Goal: Entertainment & Leisure: Consume media (video, audio)

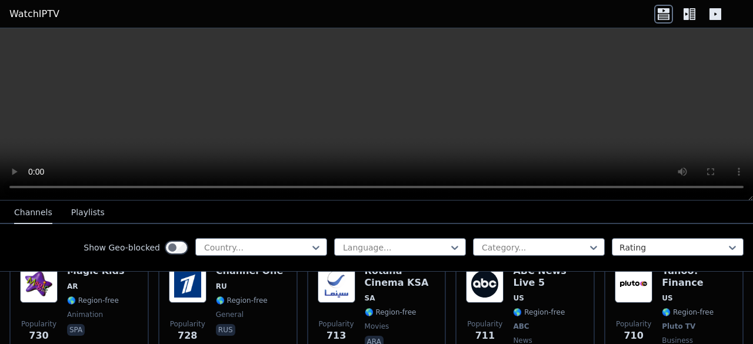
scroll to position [2596, 0]
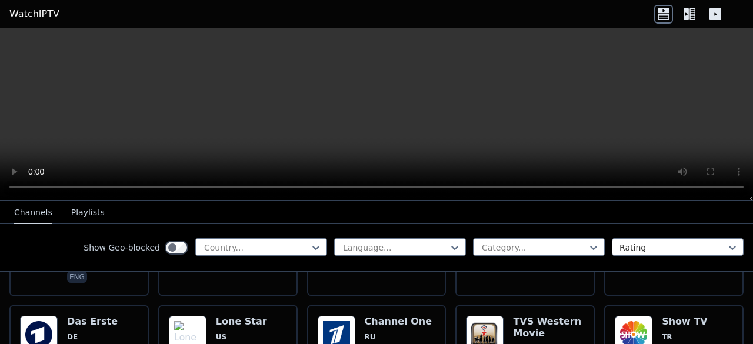
click at [83, 214] on button "Playlists" at bounding box center [88, 213] width 34 height 22
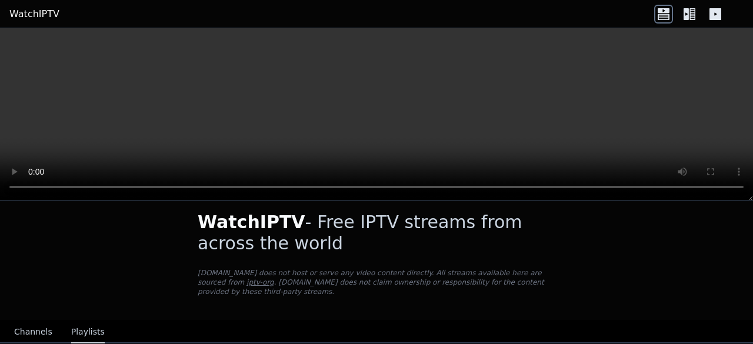
scroll to position [0, 0]
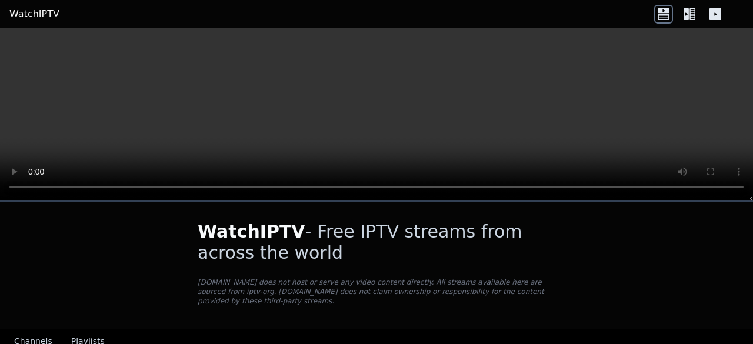
click at [32, 331] on button "Channels" at bounding box center [33, 342] width 38 height 22
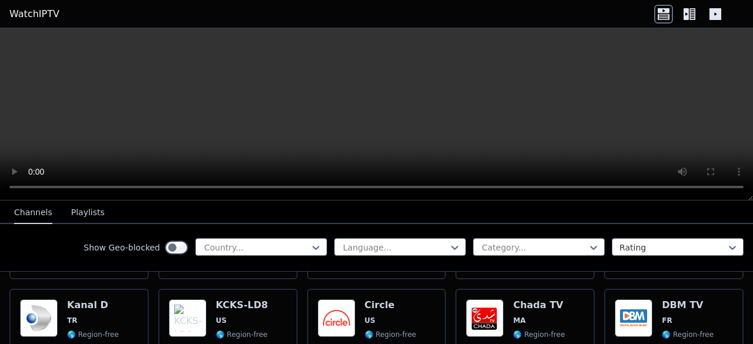
scroll to position [6104, 0]
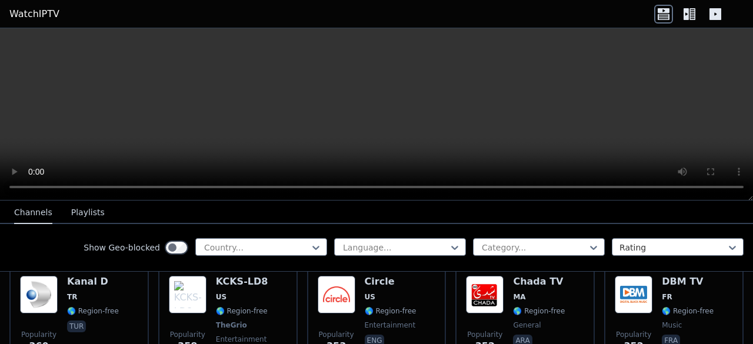
click at [691, 12] on icon at bounding box center [689, 14] width 19 height 19
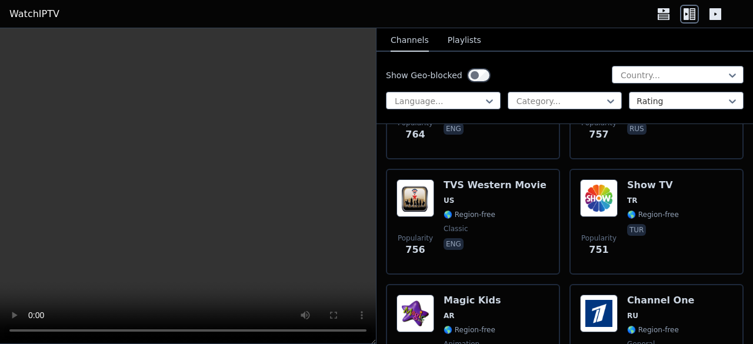
scroll to position [6222, 0]
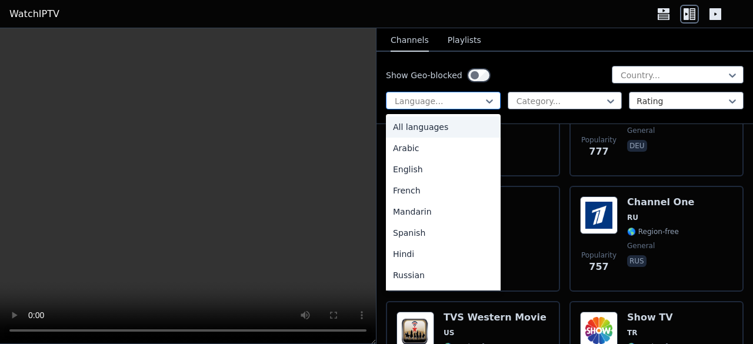
click at [478, 102] on div at bounding box center [438, 101] width 90 height 12
click at [439, 148] on div "Arabic" at bounding box center [443, 148] width 115 height 21
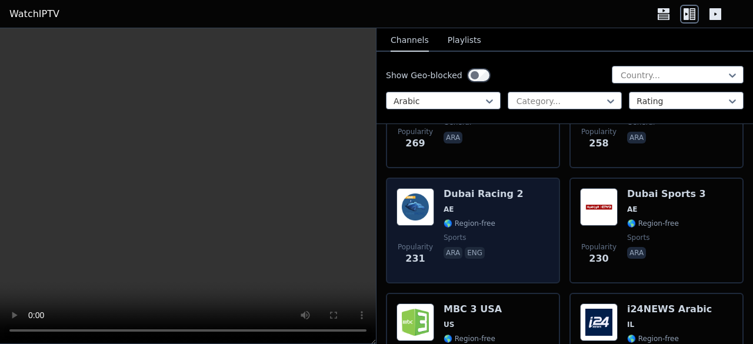
scroll to position [1823, 0]
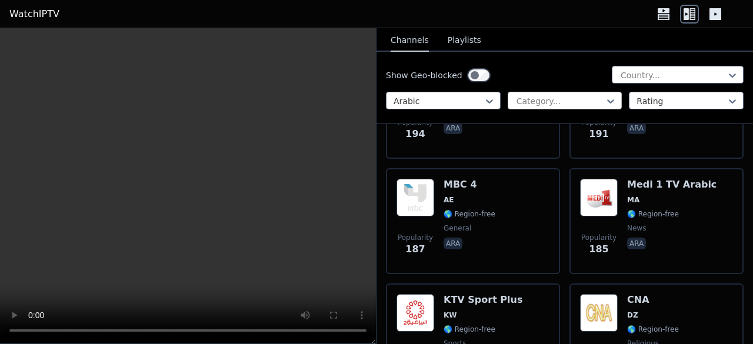
click at [532, 102] on div at bounding box center [560, 101] width 90 height 12
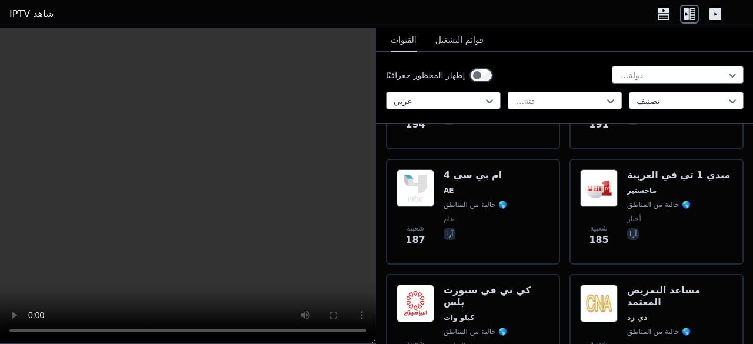
scroll to position [1814, 0]
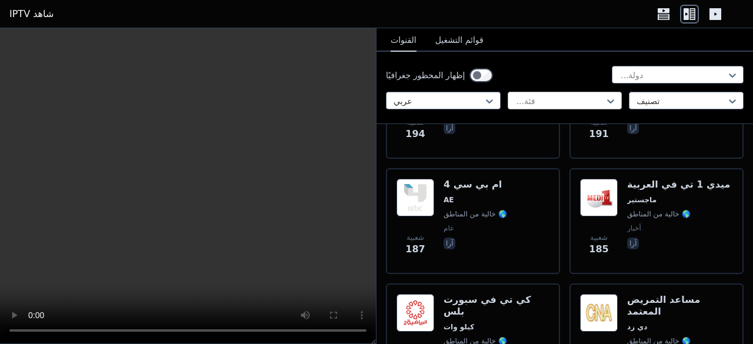
click at [556, 103] on div at bounding box center [560, 101] width 90 height 12
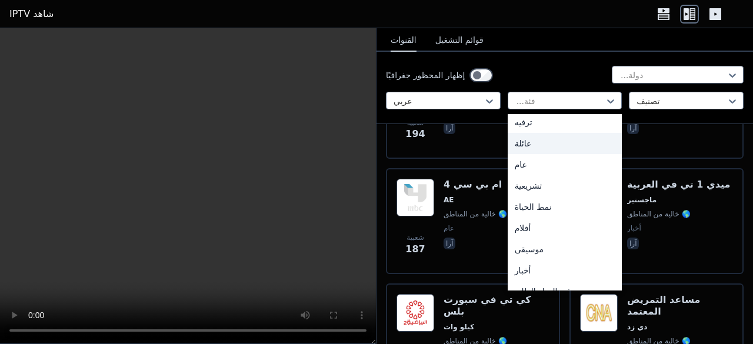
scroll to position [235, 0]
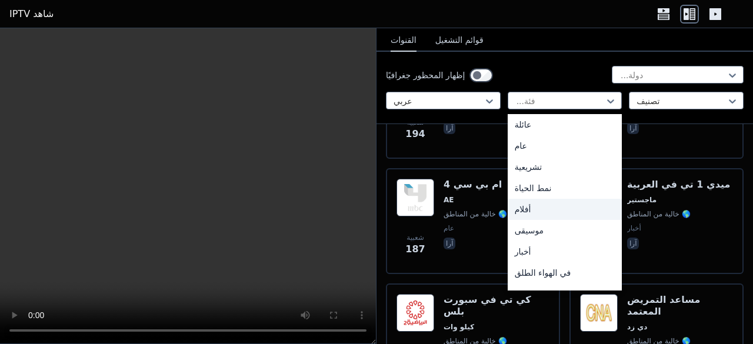
click at [542, 208] on div "أفلام" at bounding box center [565, 209] width 115 height 21
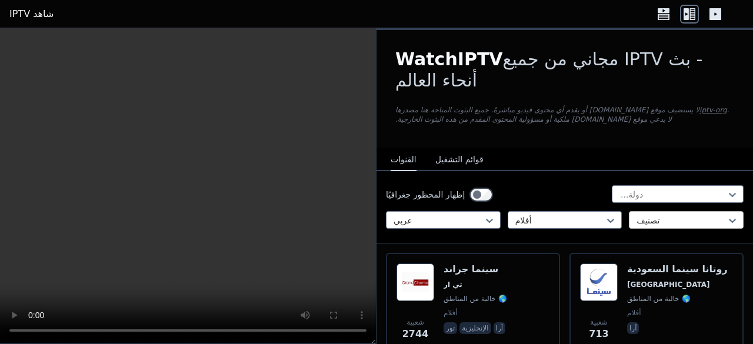
click at [640, 222] on div at bounding box center [681, 221] width 90 height 12
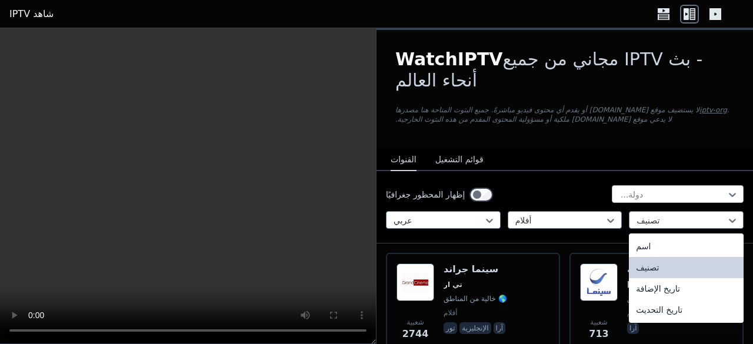
click at [641, 191] on div at bounding box center [672, 195] width 107 height 12
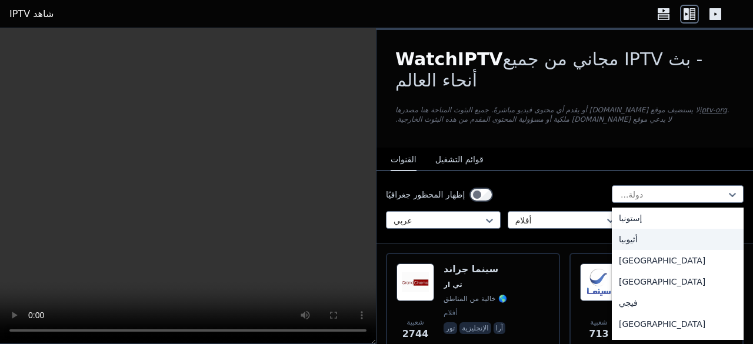
scroll to position [1294, 0]
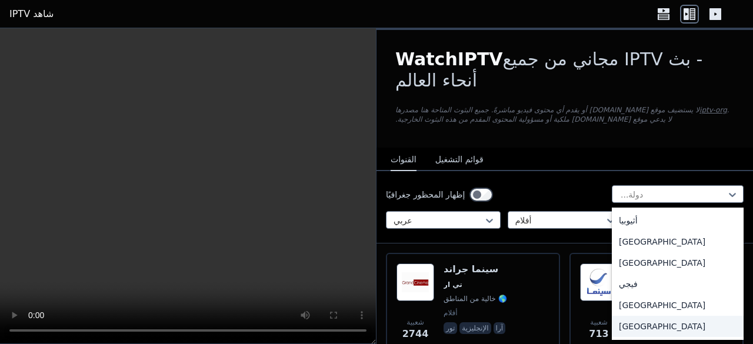
click at [646, 316] on div "فرنسا" at bounding box center [678, 326] width 132 height 21
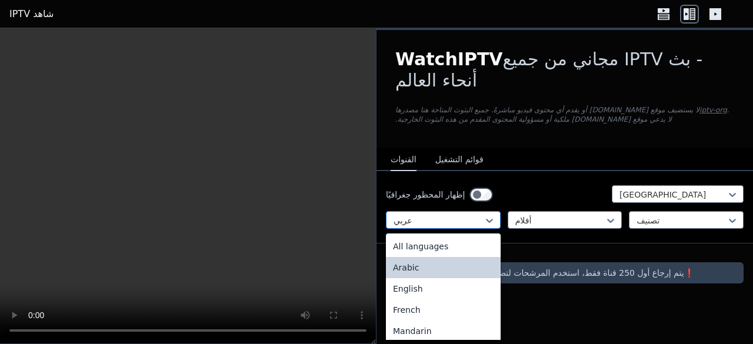
click at [468, 218] on div at bounding box center [438, 221] width 90 height 12
click at [443, 243] on div "جميع اللغات" at bounding box center [443, 246] width 115 height 21
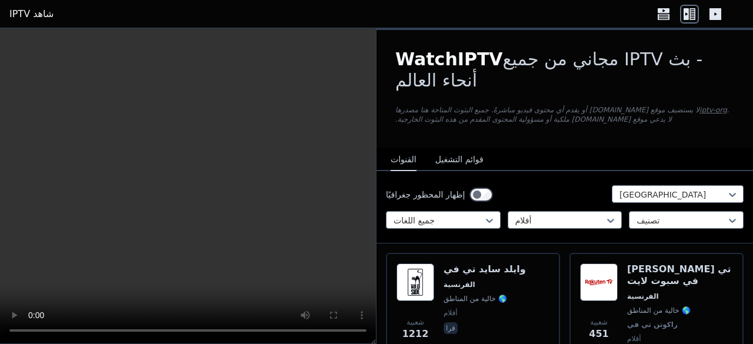
click at [459, 164] on font "قوائم التشغيل" at bounding box center [459, 159] width 48 height 9
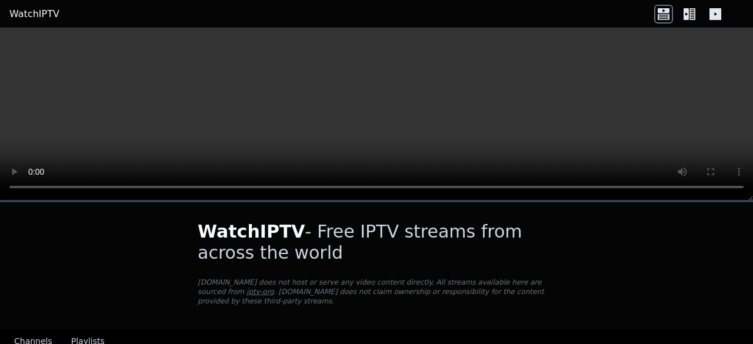
click at [92, 331] on button "Playlists" at bounding box center [88, 342] width 34 height 22
click at [693, 9] on icon at bounding box center [689, 14] width 19 height 19
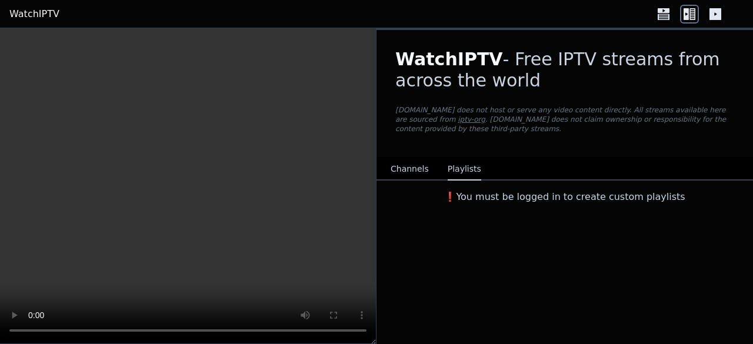
click at [406, 161] on button "Channels" at bounding box center [410, 169] width 38 height 22
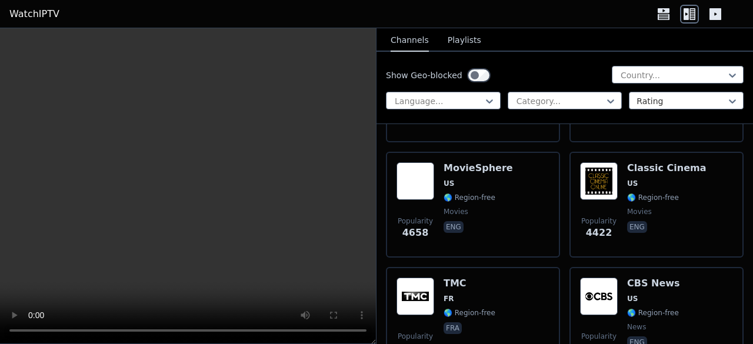
scroll to position [471, 0]
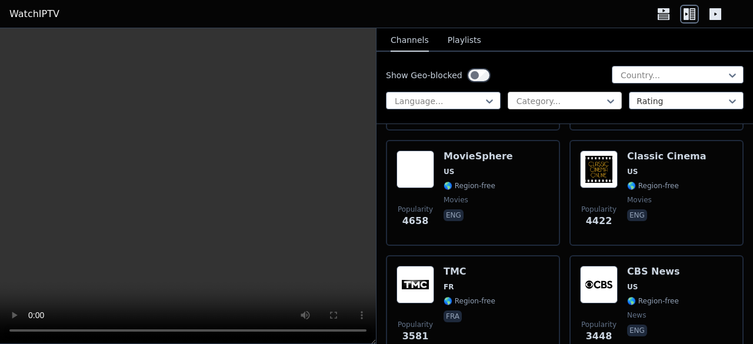
click at [592, 96] on div at bounding box center [560, 101] width 90 height 12
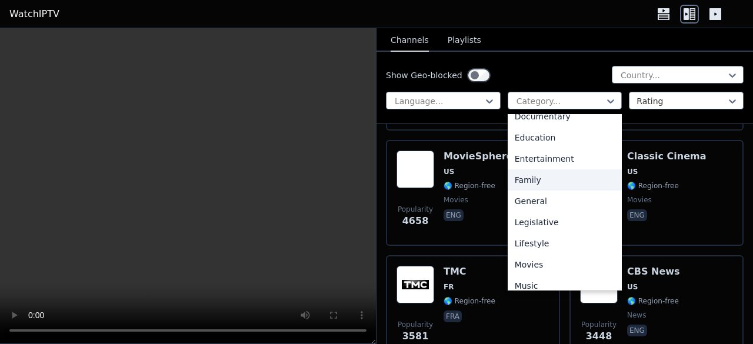
scroll to position [235, 0]
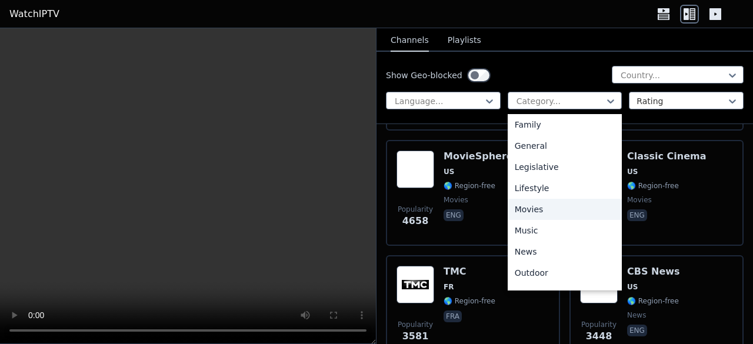
click at [552, 214] on div "Movies" at bounding box center [565, 209] width 115 height 21
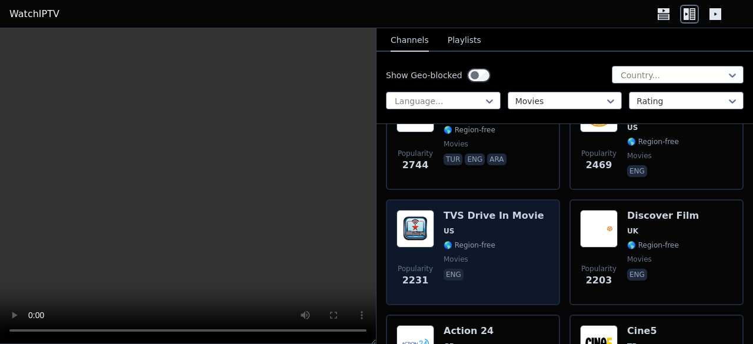
scroll to position [412, 0]
click at [526, 241] on div "Popularity 2231 TVS Drive In Movie US 🌎 Region-free movies eng" at bounding box center [472, 251] width 153 height 85
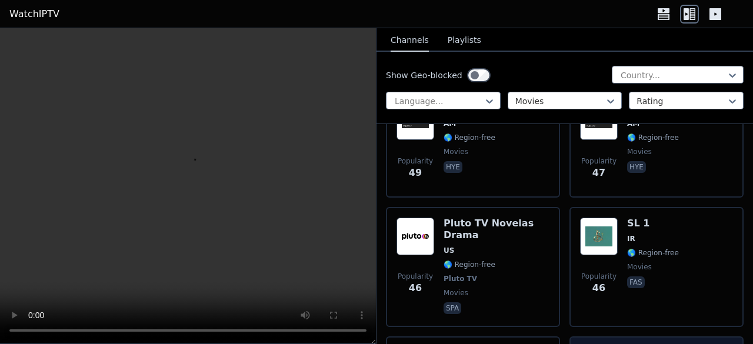
scroll to position [10220, 0]
